Goal: Check status: Check status

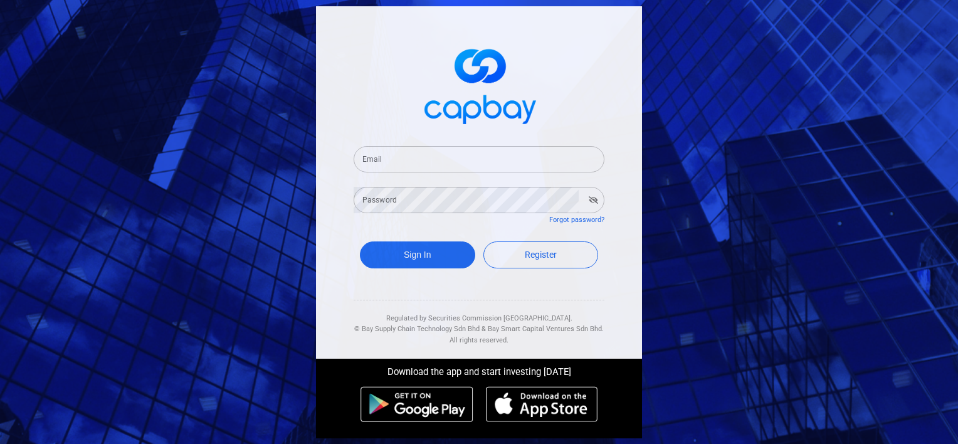
click at [446, 159] on input "Email" at bounding box center [479, 159] width 251 height 26
type input "[EMAIL_ADDRESS][DOMAIN_NAME]"
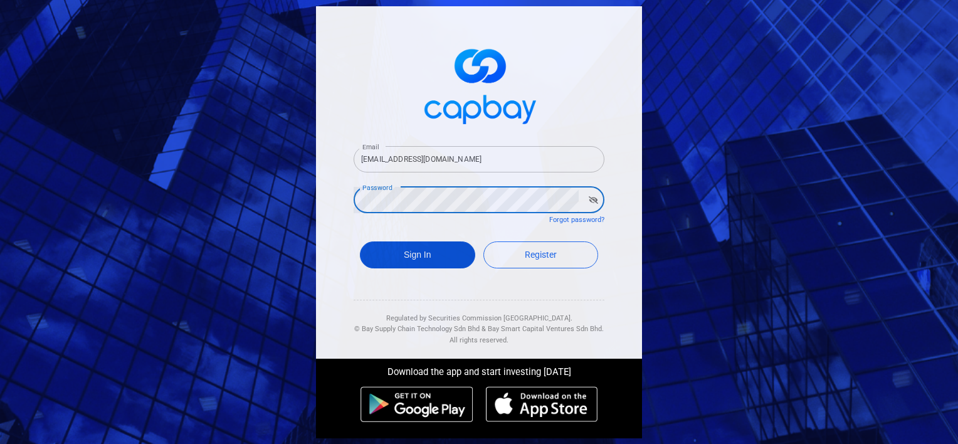
click at [454, 255] on button "Sign In" at bounding box center [417, 254] width 115 height 27
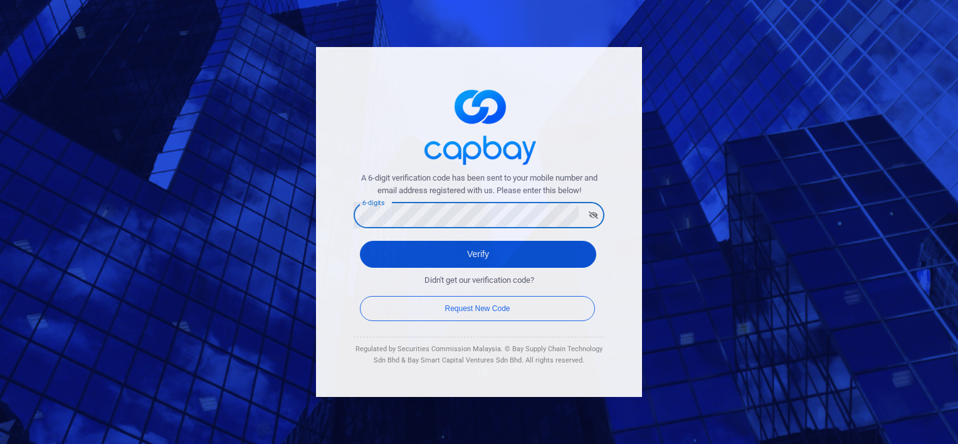
click at [482, 250] on button "Verify" at bounding box center [478, 254] width 236 height 27
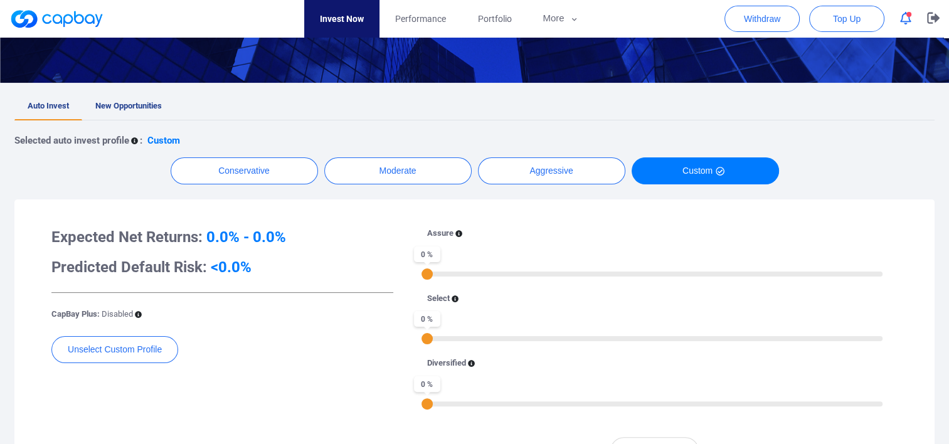
scroll to position [104, 0]
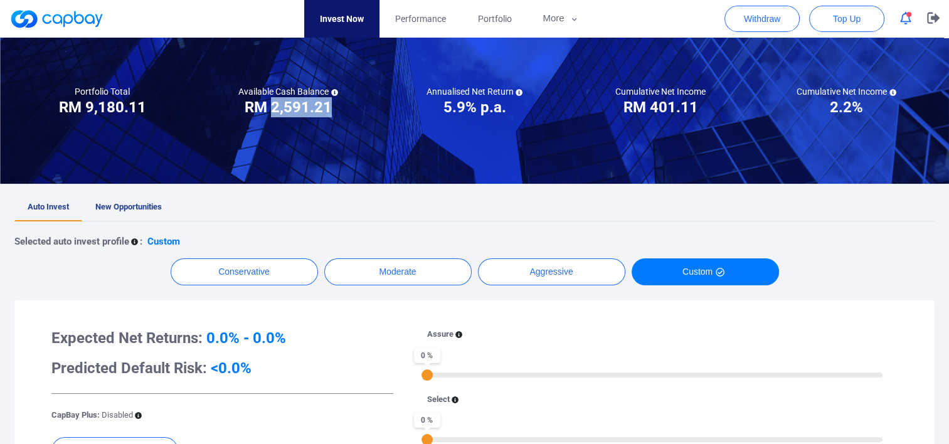
drag, startPoint x: 272, startPoint y: 108, endPoint x: 328, endPoint y: 108, distance: 55.8
click at [328, 108] on h3 "RM 2,591.21" at bounding box center [288, 107] width 87 height 20
drag, startPoint x: 328, startPoint y: 108, endPoint x: 419, endPoint y: 21, distance: 125.9
click at [419, 21] on span "Performance" at bounding box center [420, 19] width 51 height 14
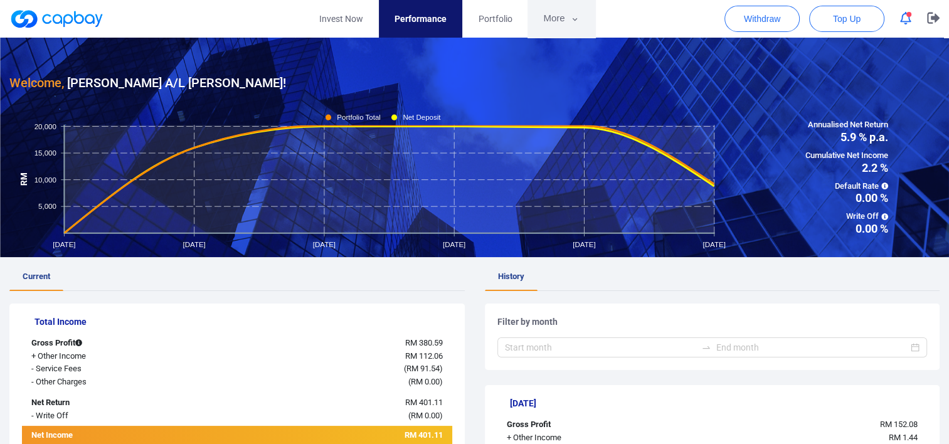
click at [572, 11] on button "More" at bounding box center [560, 19] width 67 height 38
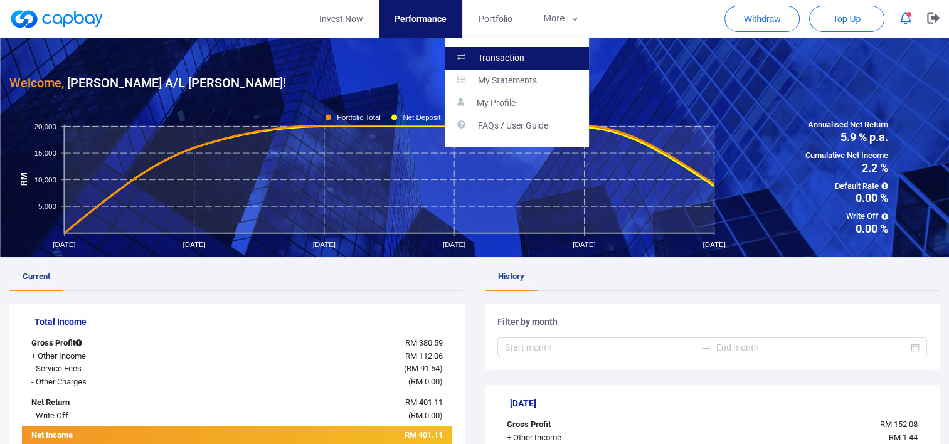
click at [512, 60] on p "Transaction" at bounding box center [501, 58] width 46 height 11
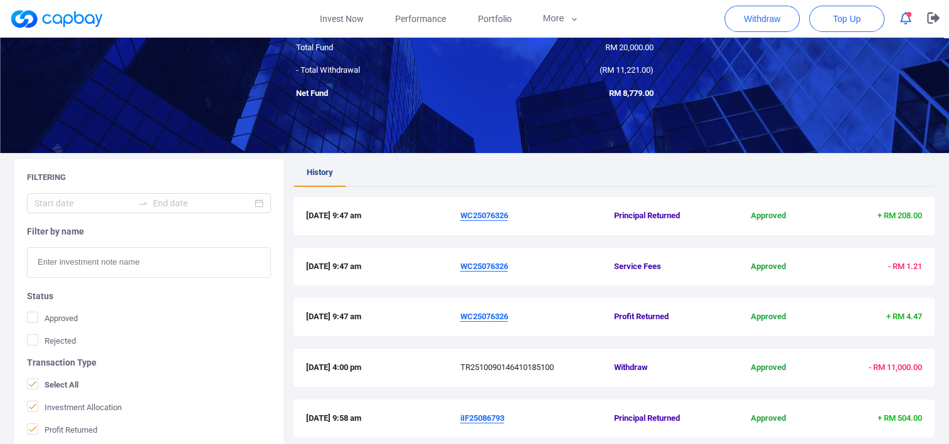
scroll to position [209, 0]
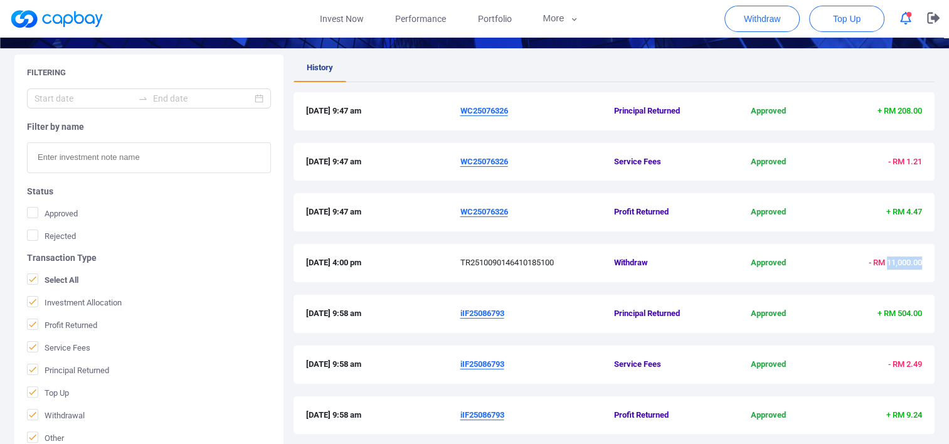
drag, startPoint x: 925, startPoint y: 264, endPoint x: 885, endPoint y: 264, distance: 40.1
click at [885, 264] on div "[DATE] 4:00 pm TR2510090146410185100 Withdraw Approved - RM 11,000.00" at bounding box center [613, 263] width 641 height 38
copy span "11,000.00"
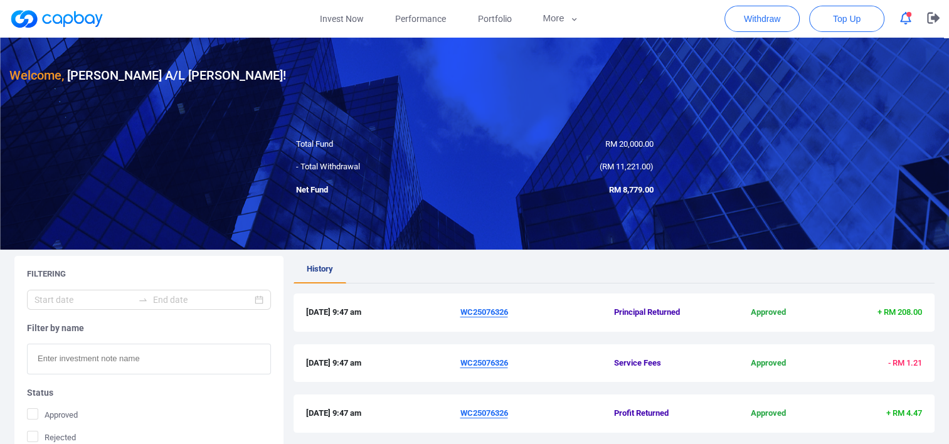
scroll to position [0, 0]
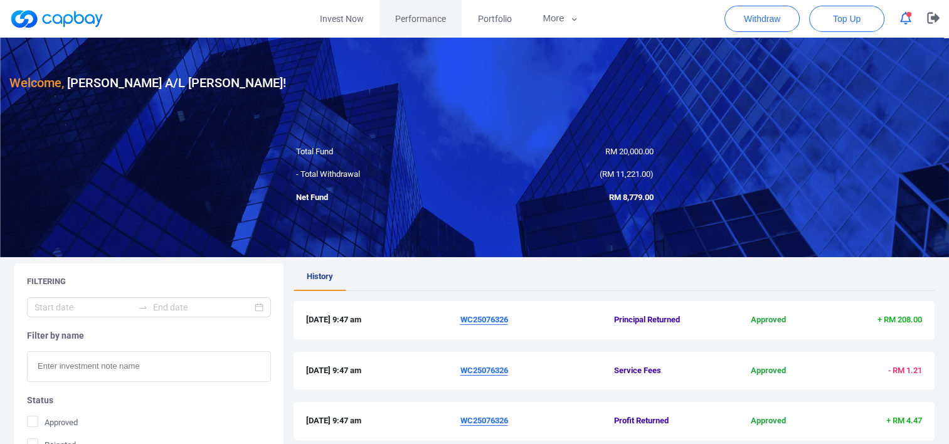
click at [401, 16] on span "Performance" at bounding box center [420, 19] width 51 height 14
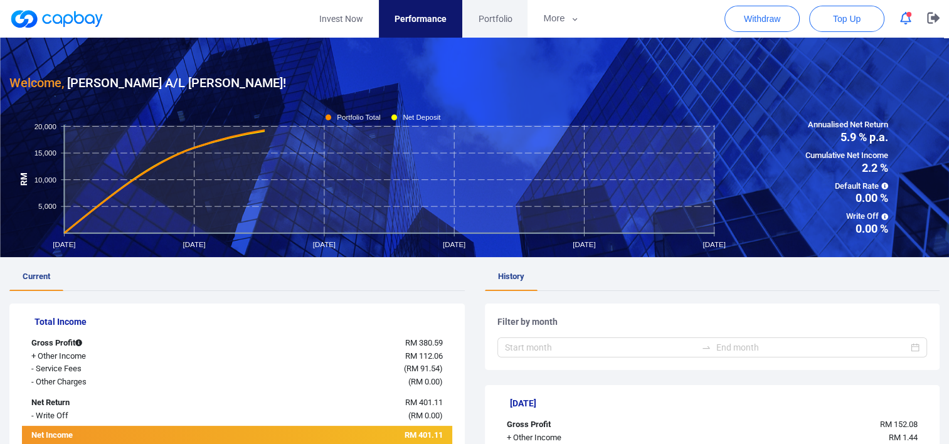
click at [503, 20] on span "Portfolio" at bounding box center [495, 19] width 34 height 14
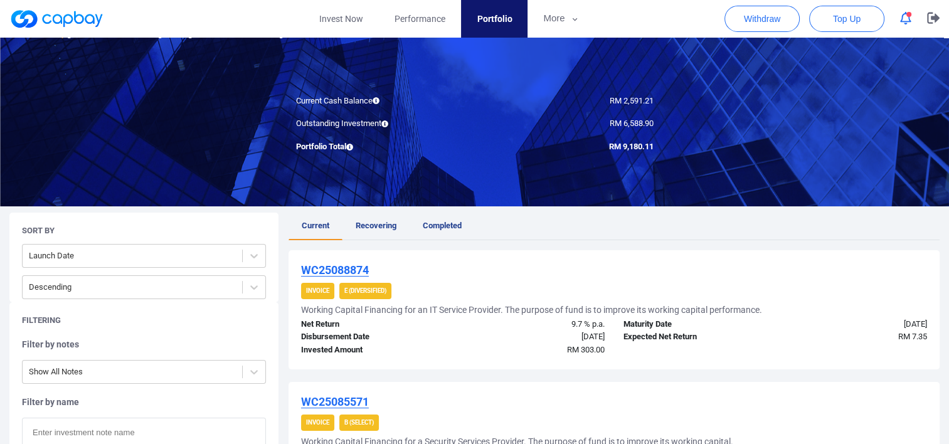
scroll to position [104, 0]
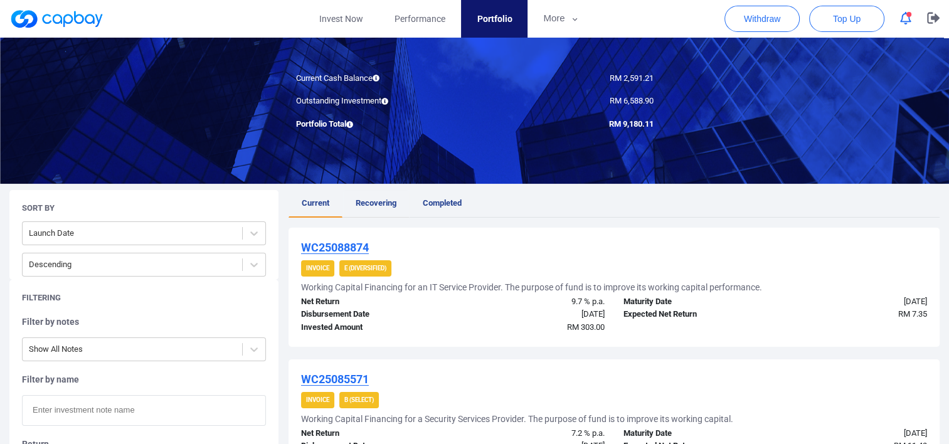
click at [376, 205] on span "Recovering" at bounding box center [375, 202] width 41 height 9
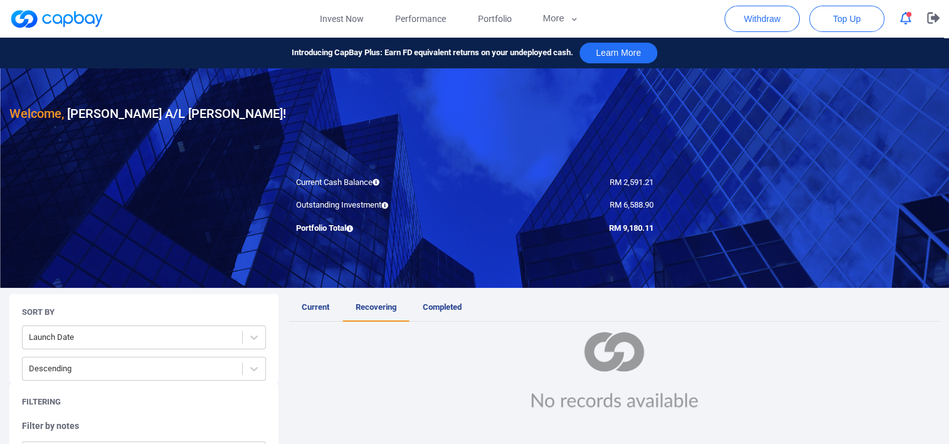
click at [313, 311] on span "Current" at bounding box center [316, 306] width 28 height 9
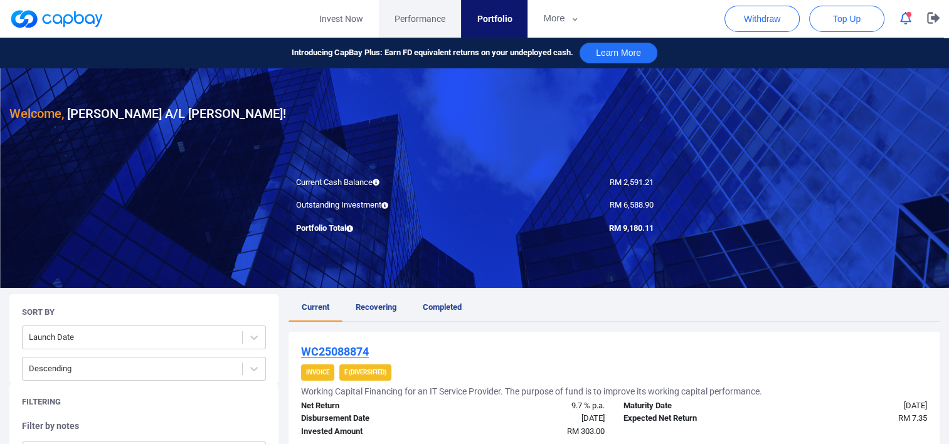
click at [436, 21] on span "Performance" at bounding box center [419, 19] width 51 height 14
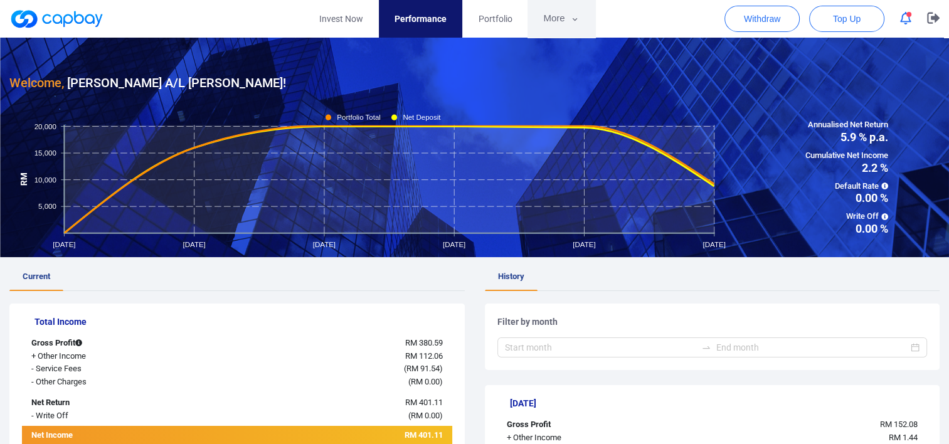
click at [570, 23] on icon "button" at bounding box center [574, 19] width 9 height 11
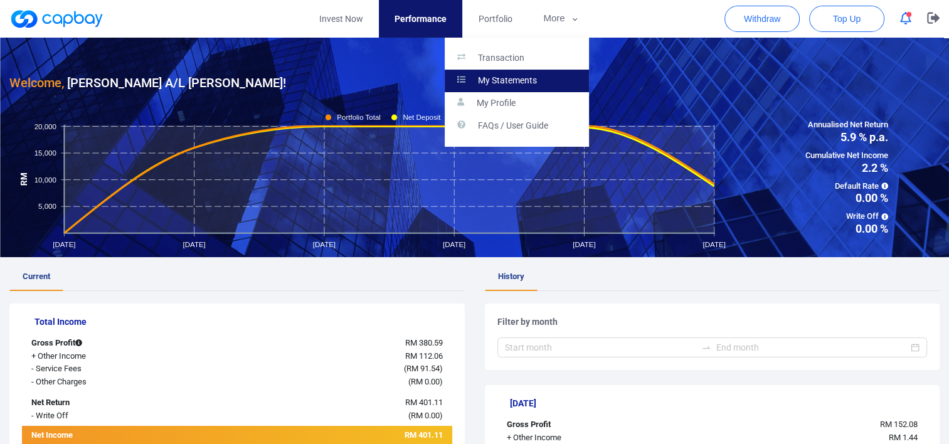
click at [490, 82] on p "My Statements" at bounding box center [507, 80] width 59 height 11
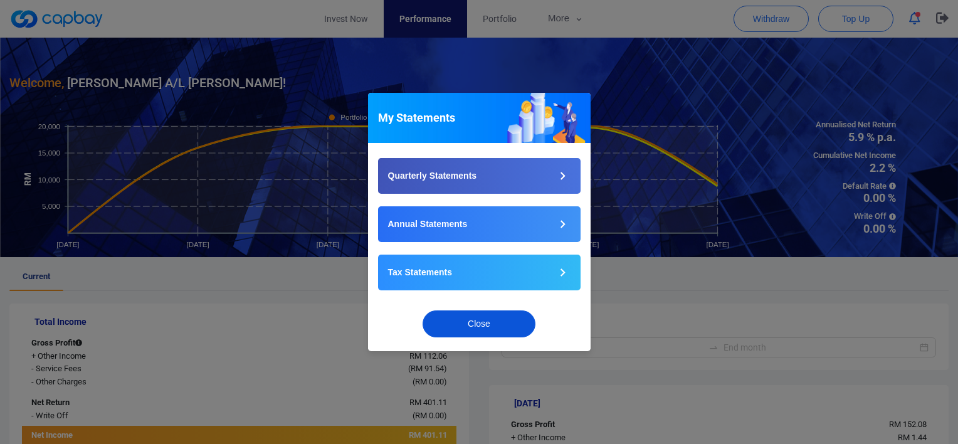
click at [493, 332] on button "Close" at bounding box center [479, 323] width 113 height 27
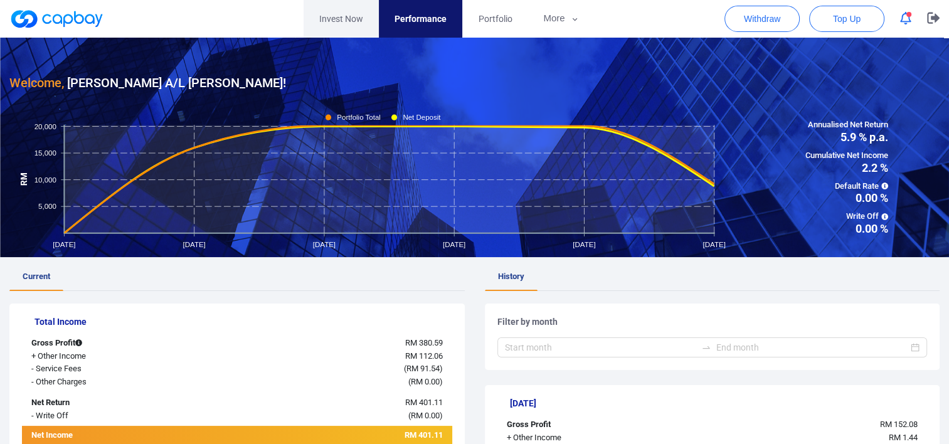
click at [349, 20] on link "Invest Now" at bounding box center [340, 19] width 75 height 38
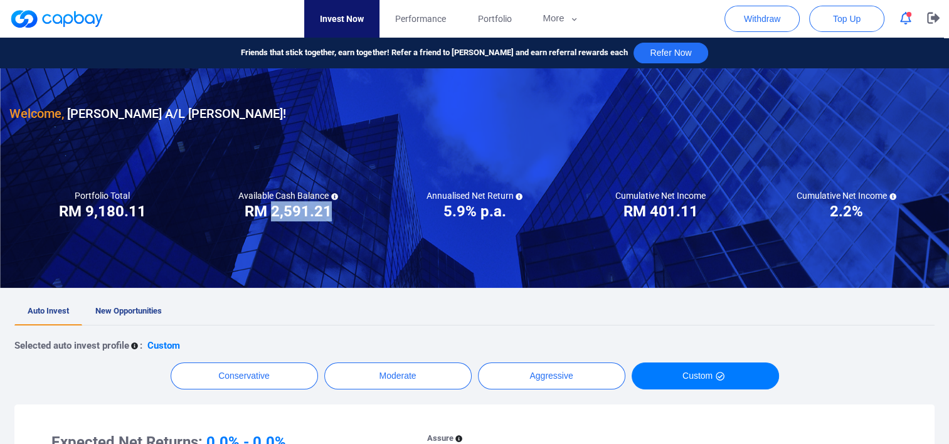
drag, startPoint x: 274, startPoint y: 211, endPoint x: 327, endPoint y: 213, distance: 53.3
click at [327, 213] on h3 "RM 2,591.21" at bounding box center [288, 211] width 87 height 20
copy h3 "2,591.21"
